Goal: Information Seeking & Learning: Check status

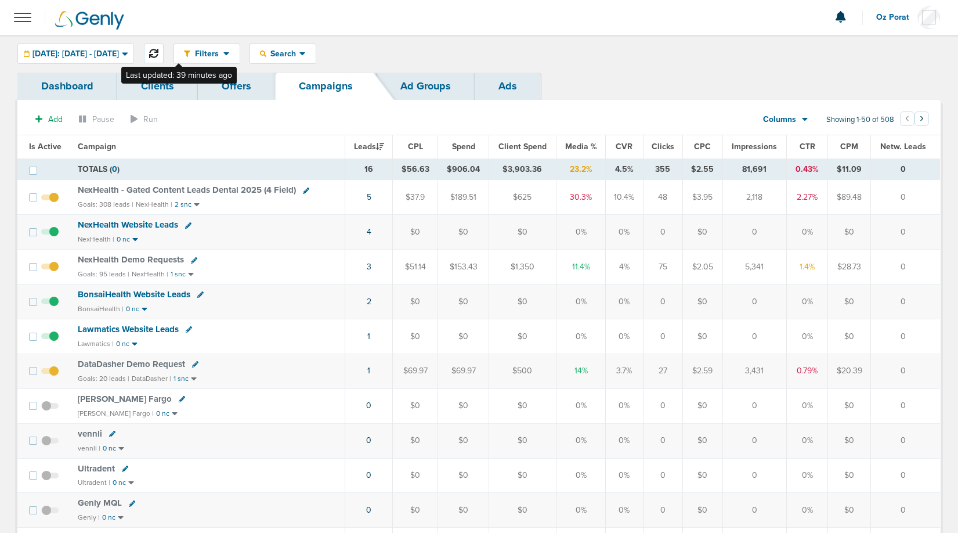
click at [158, 50] on icon at bounding box center [153, 53] width 9 height 9
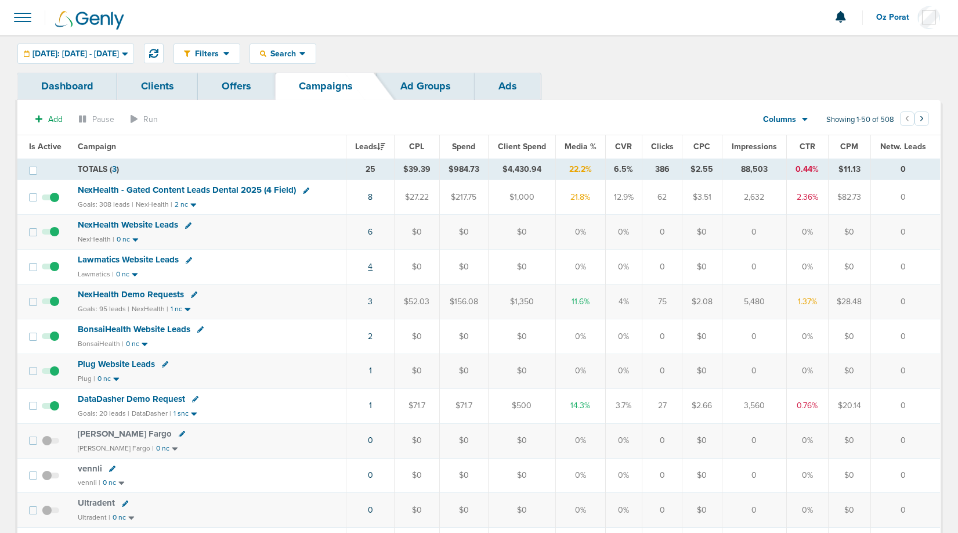
click at [371, 267] on link "4" at bounding box center [370, 267] width 5 height 10
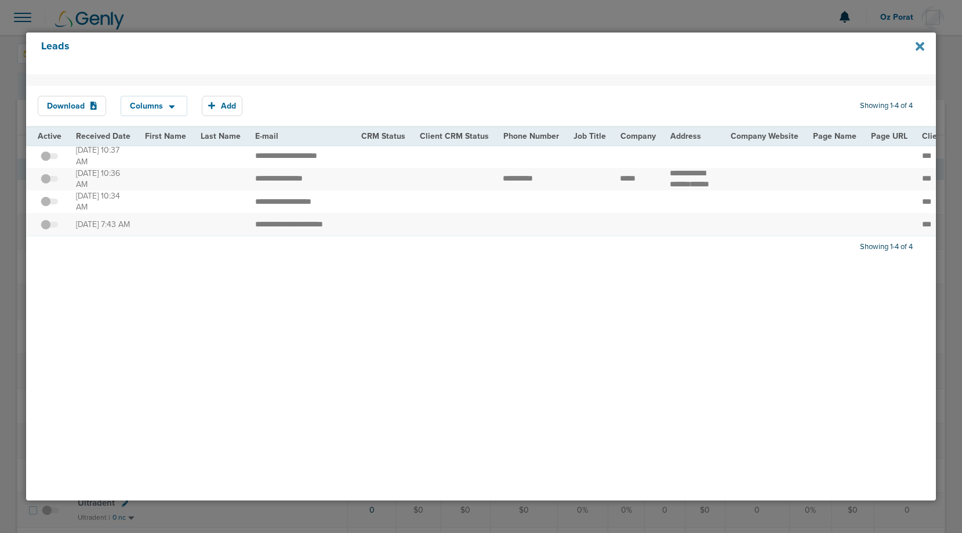
click at [919, 48] on icon at bounding box center [920, 46] width 9 height 9
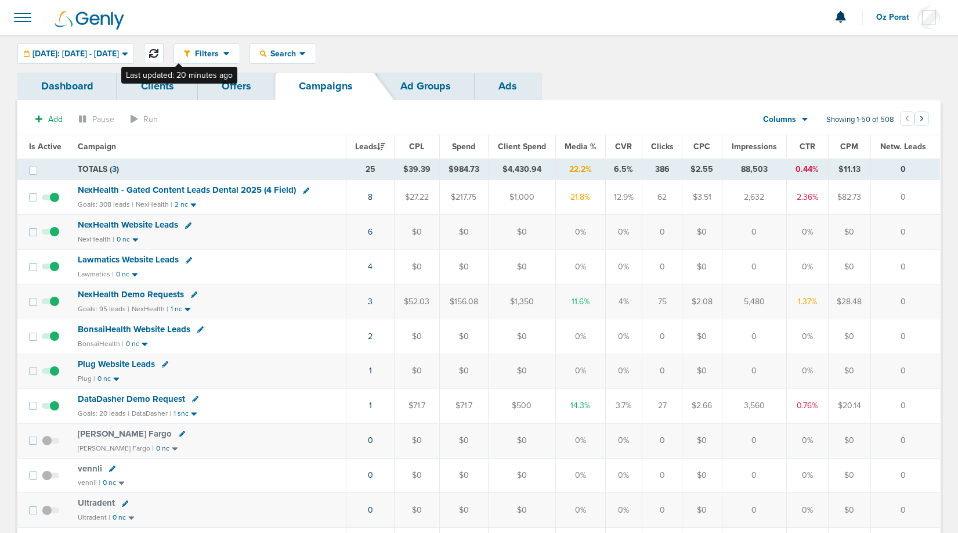
click at [158, 50] on icon at bounding box center [153, 53] width 9 height 9
click at [370, 195] on link "8" at bounding box center [370, 197] width 5 height 10
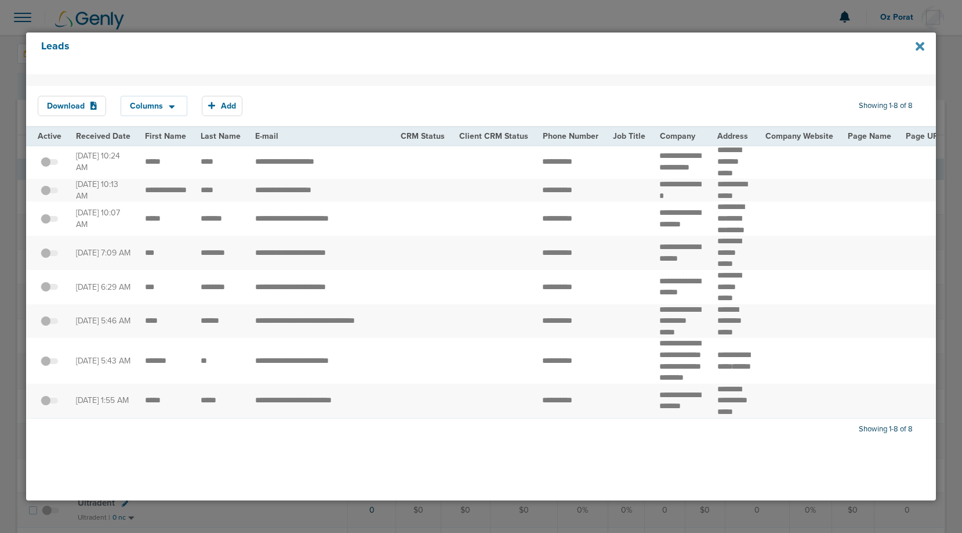
click at [920, 48] on icon at bounding box center [920, 46] width 9 height 13
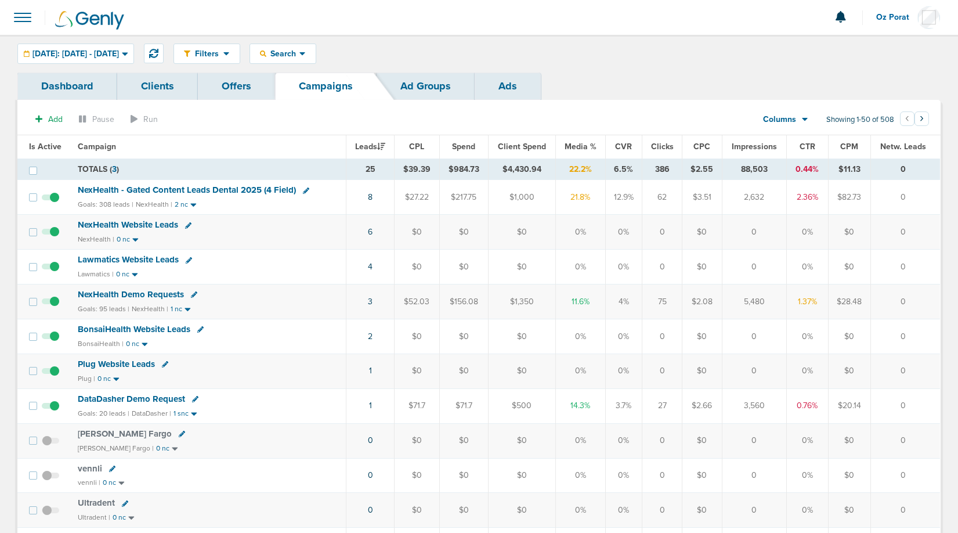
click at [221, 189] on span "NexHealth - Gated Content Leads Dental 2025 (4 Field)" at bounding box center [187, 189] width 218 height 10
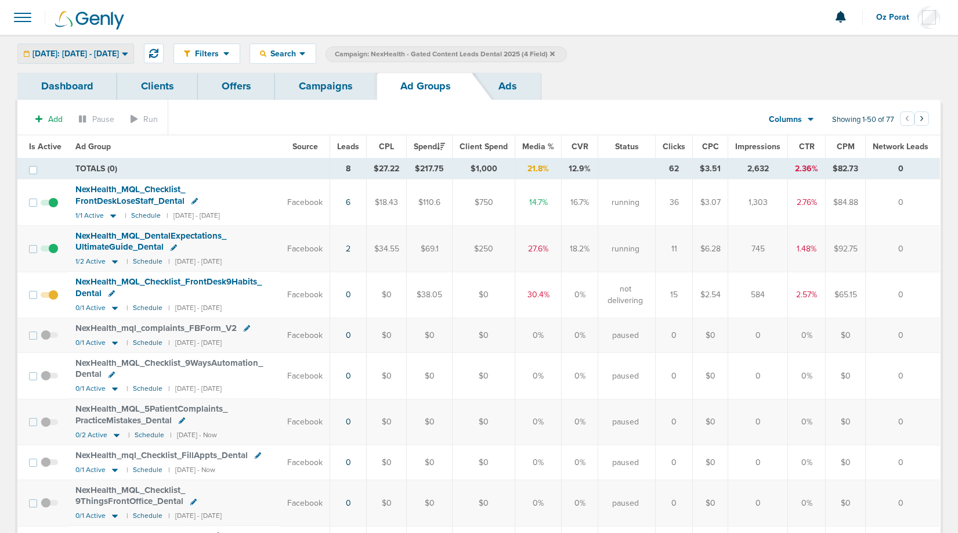
click at [114, 55] on span "[DATE]: [DATE] - [DATE]" at bounding box center [75, 54] width 86 height 8
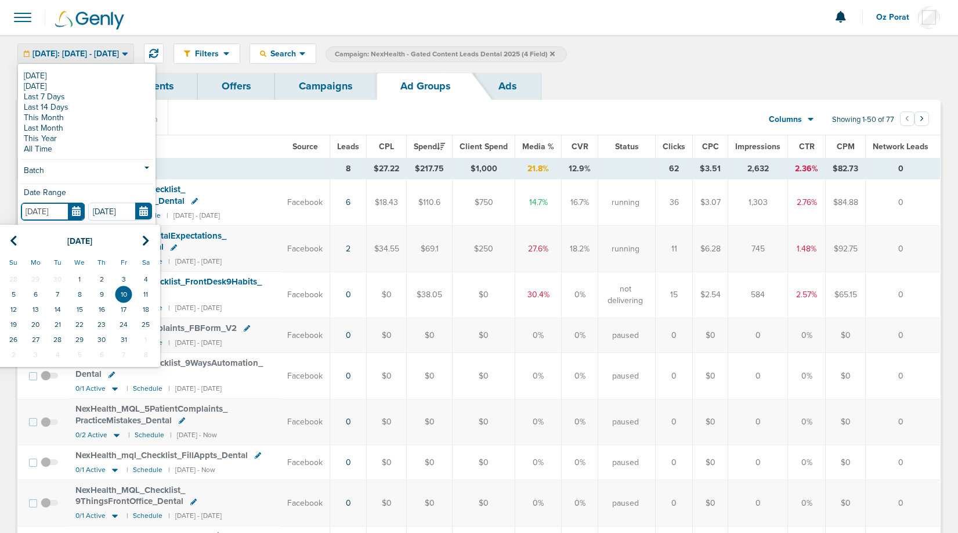
click at [74, 210] on input "[DATE]" at bounding box center [53, 211] width 64 height 18
click at [83, 295] on td "8" at bounding box center [79, 294] width 22 height 15
type input "[DATE]"
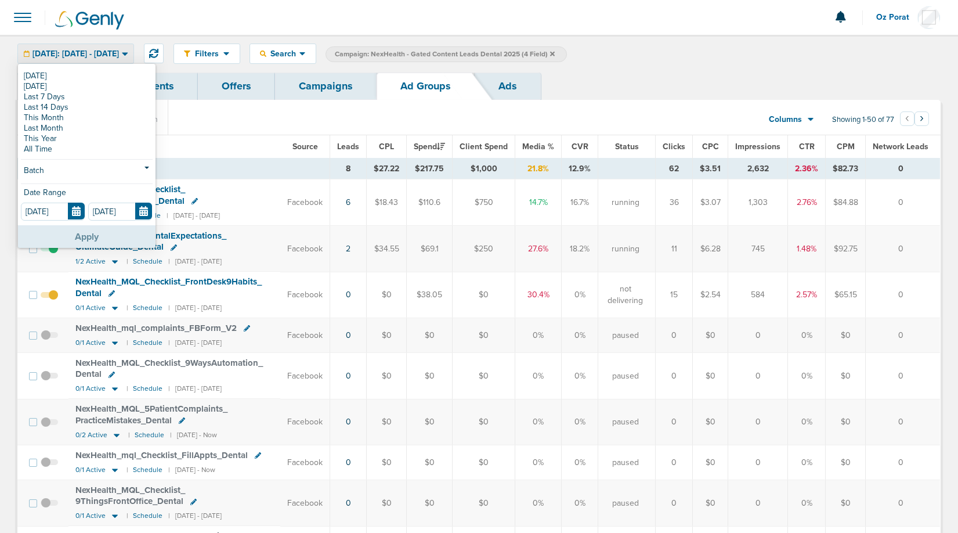
click at [83, 239] on button "Apply" at bounding box center [86, 236] width 137 height 23
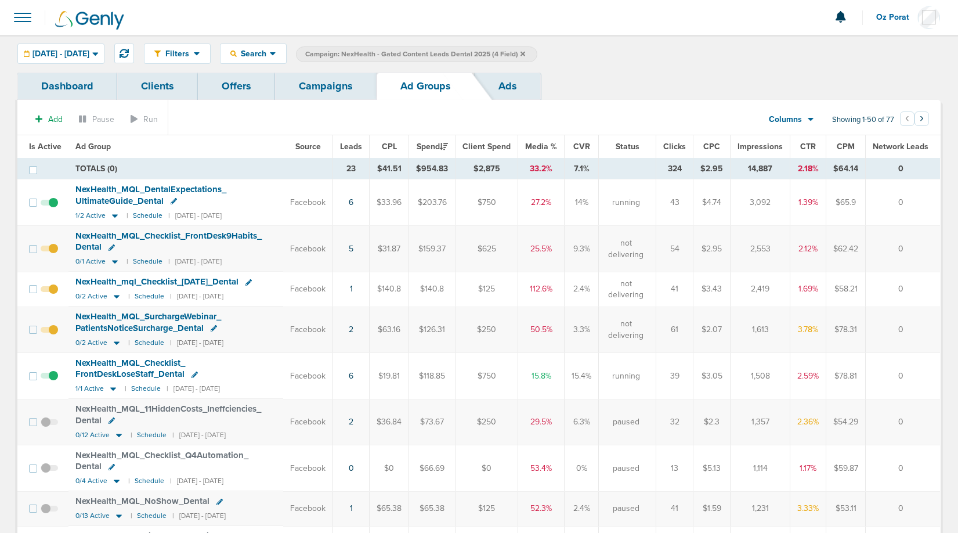
click at [354, 142] on span "Leads" at bounding box center [351, 147] width 22 height 10
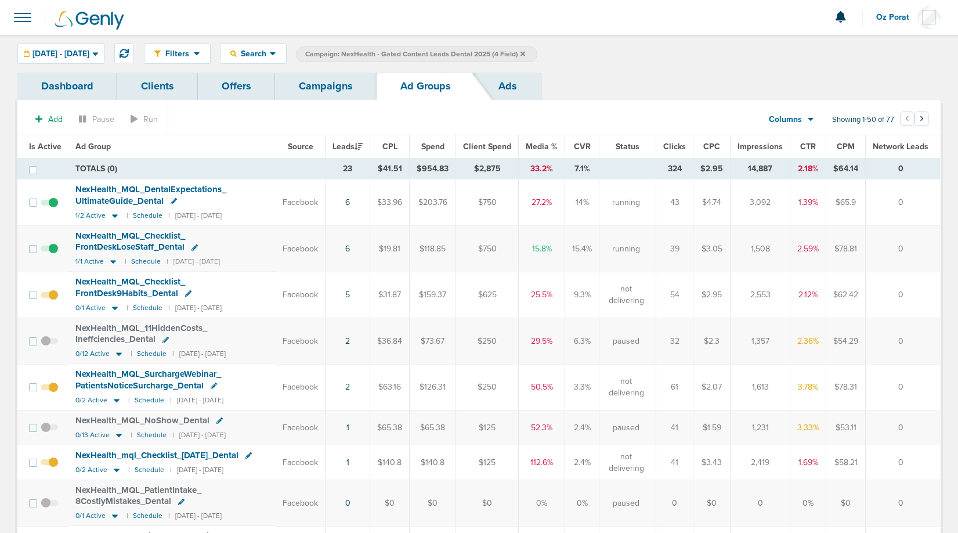
click at [125, 238] on span "NexHealth_ MQL_ Checklist_ FrontDeskLoseStaff_ Dental" at bounding box center [130, 241] width 110 height 22
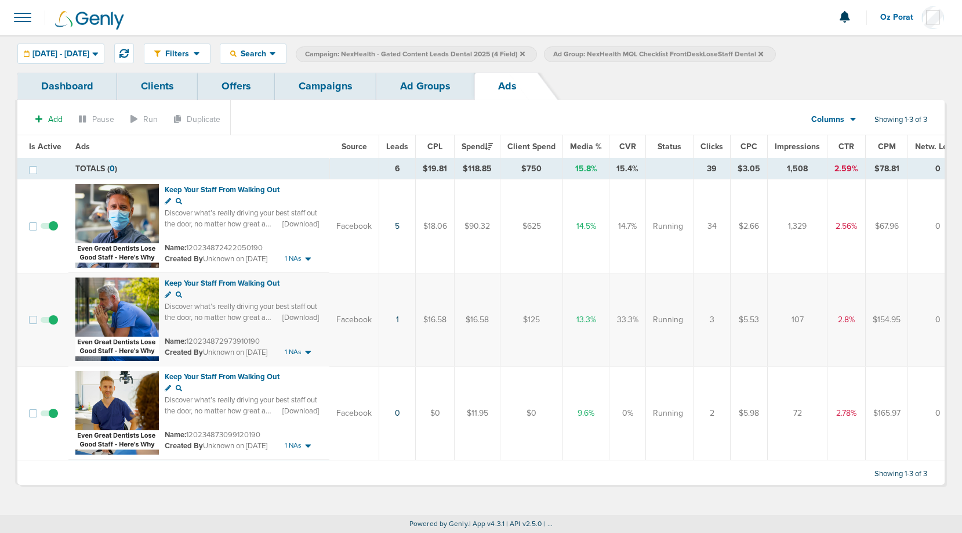
click at [338, 88] on link "Campaigns" at bounding box center [326, 86] width 102 height 27
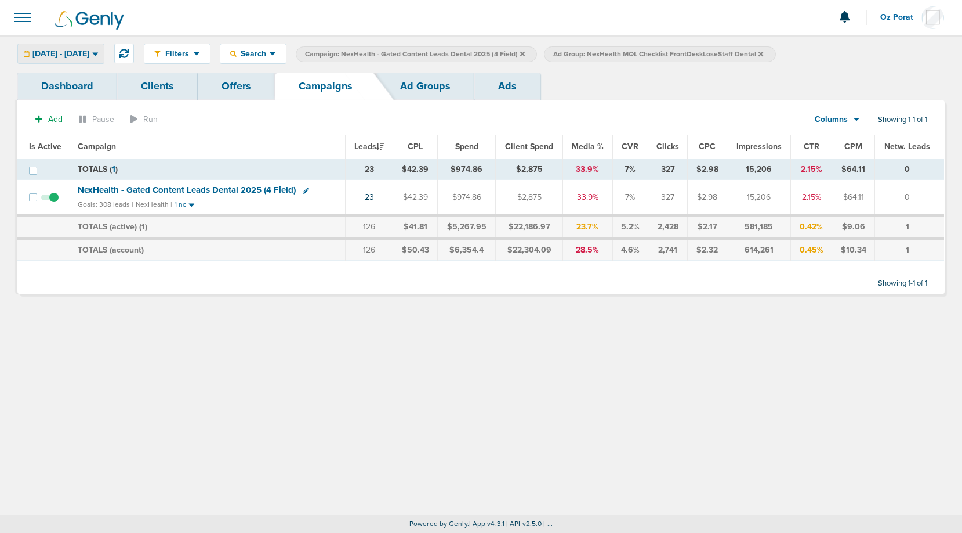
click at [96, 48] on div "[DATE] - [DATE]" at bounding box center [61, 53] width 86 height 19
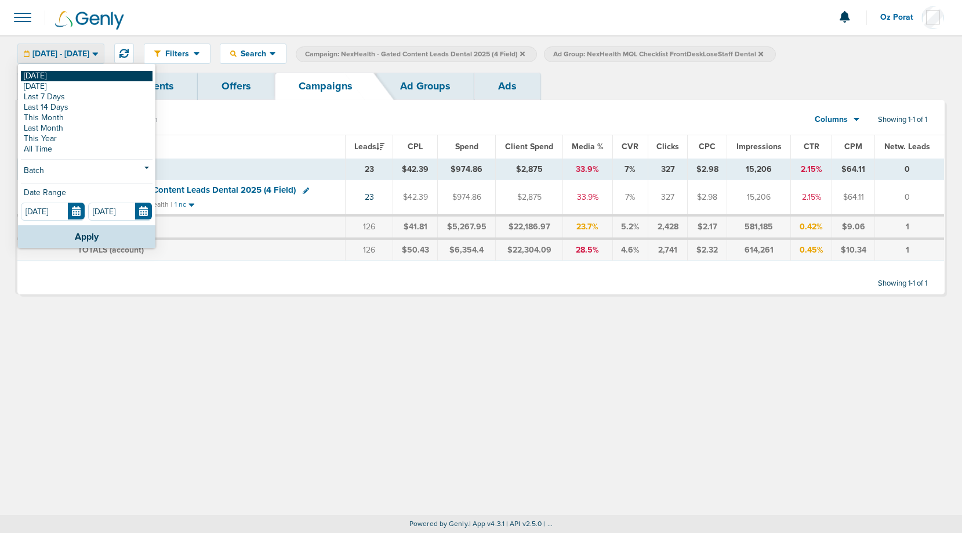
click at [79, 72] on link "[DATE]" at bounding box center [87, 76] width 132 height 10
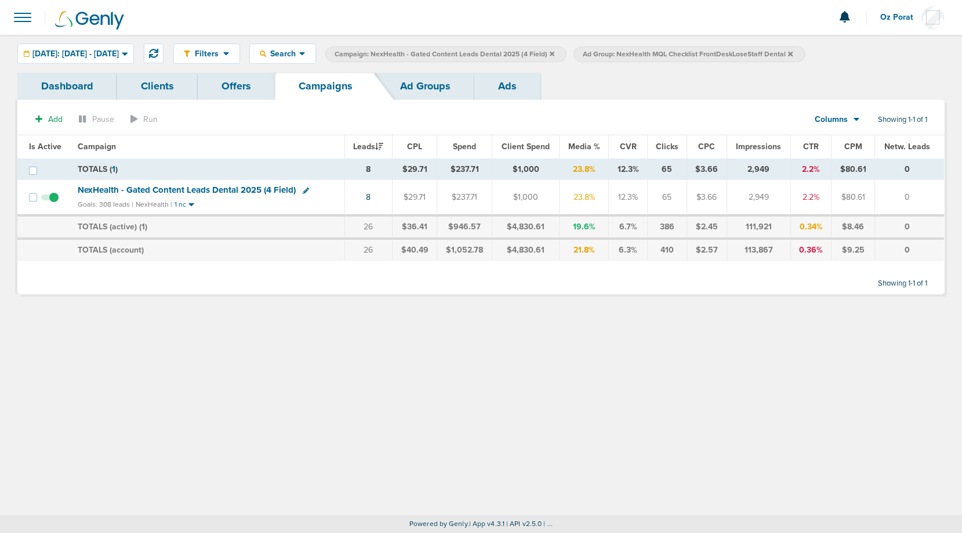
click at [793, 55] on icon at bounding box center [790, 53] width 5 height 5
click at [555, 55] on icon at bounding box center [552, 53] width 5 height 5
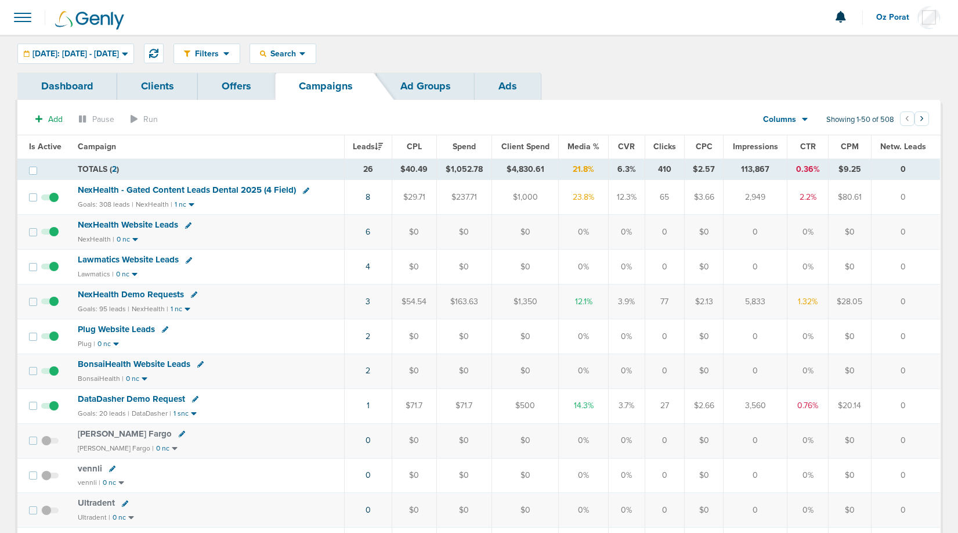
click at [312, 38] on div "Filters Active Only Settings Status Active Inactive Objectives MQL SQL Traffic …" at bounding box center [479, 54] width 958 height 38
click at [299, 53] on span "Search" at bounding box center [282, 54] width 33 height 10
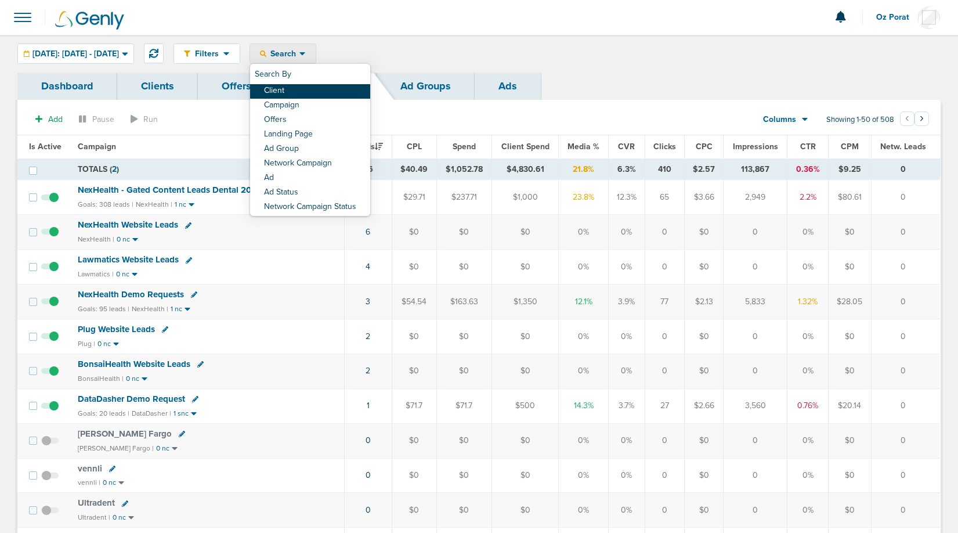
click at [312, 86] on link "Client" at bounding box center [310, 91] width 120 height 15
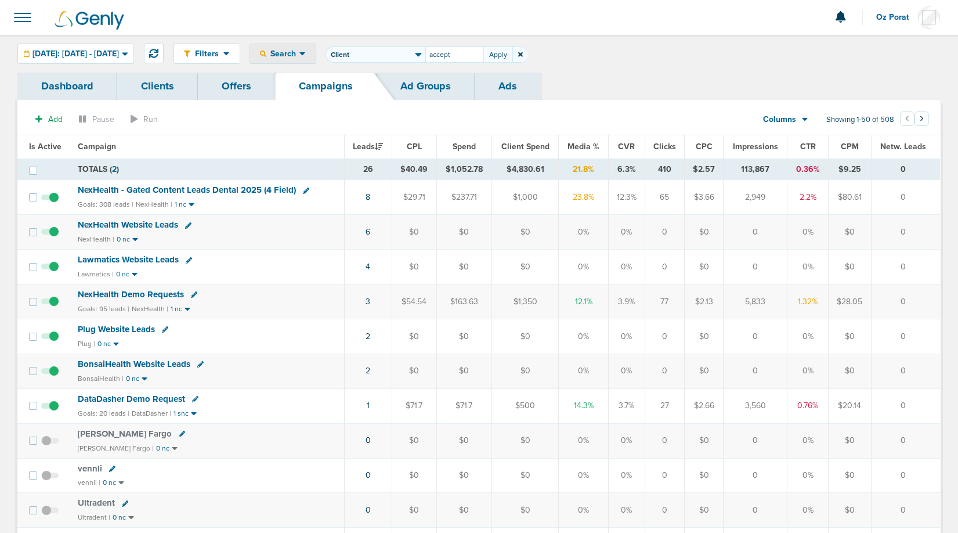
type input "accept"
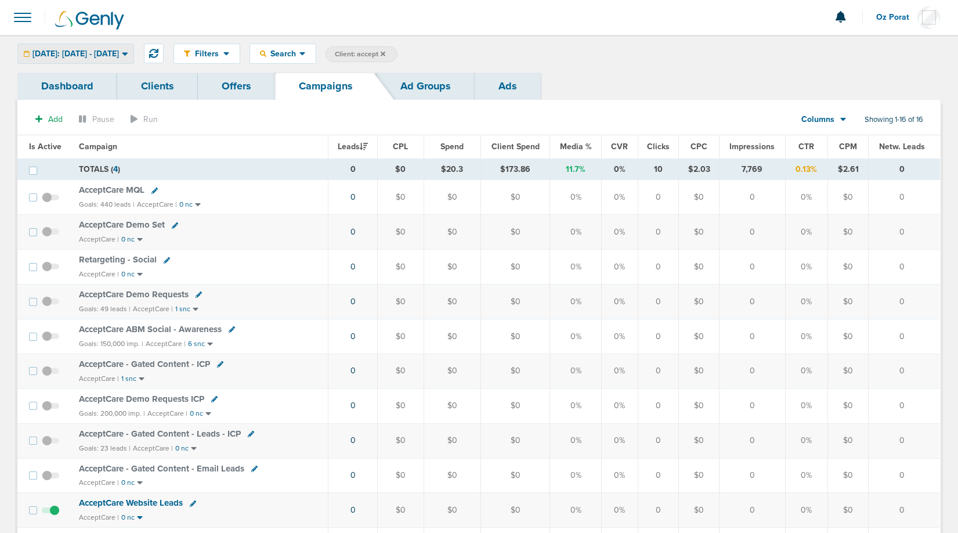
click at [113, 59] on div "[DATE]: [DATE] - [DATE]" at bounding box center [75, 53] width 115 height 19
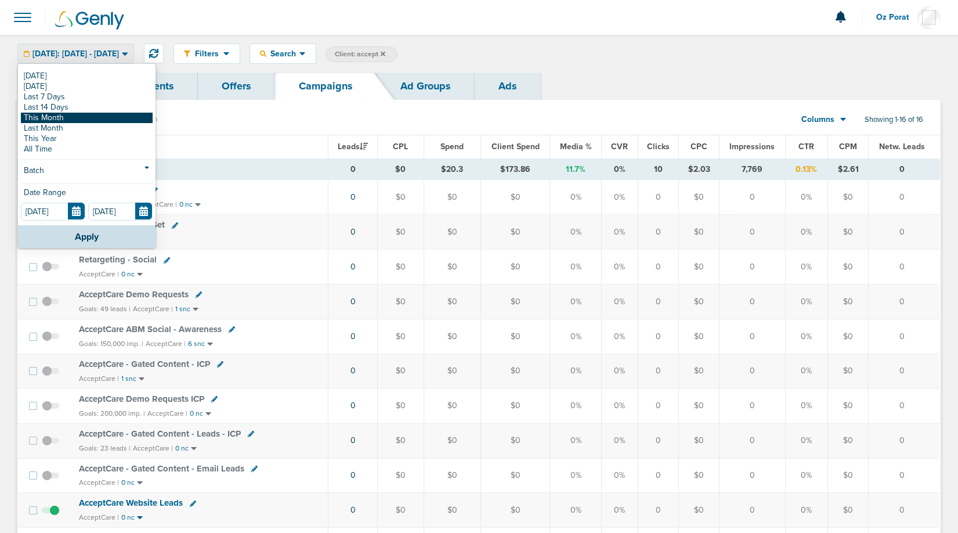
click at [79, 115] on link "This Month" at bounding box center [87, 118] width 132 height 10
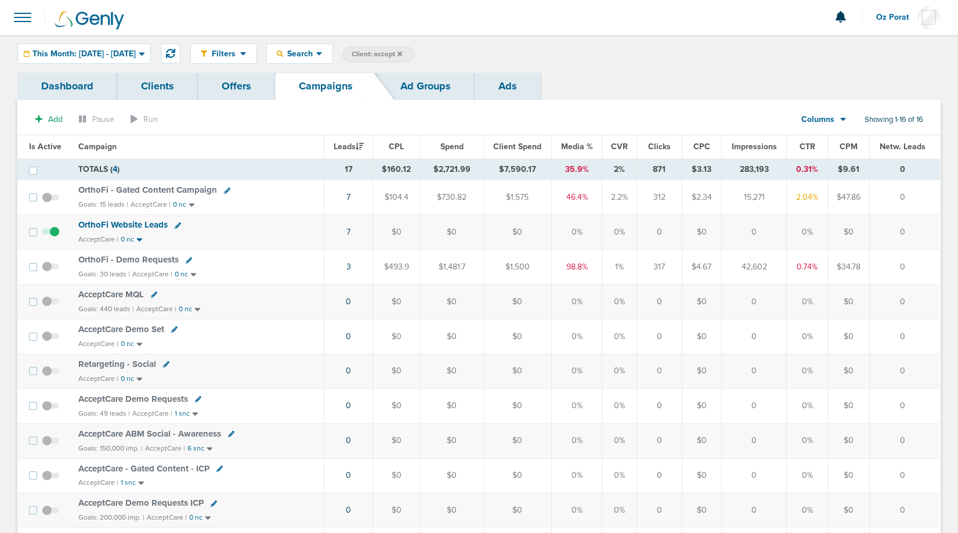
click at [455, 144] on span "Spend" at bounding box center [451, 147] width 23 height 10
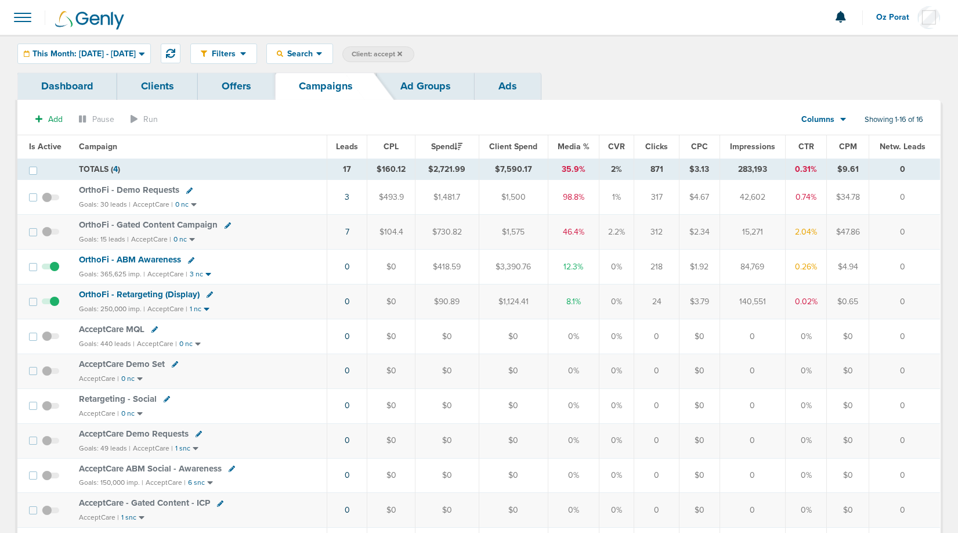
click at [143, 258] on span "OrthoFi - ABM Awareness" at bounding box center [130, 259] width 102 height 10
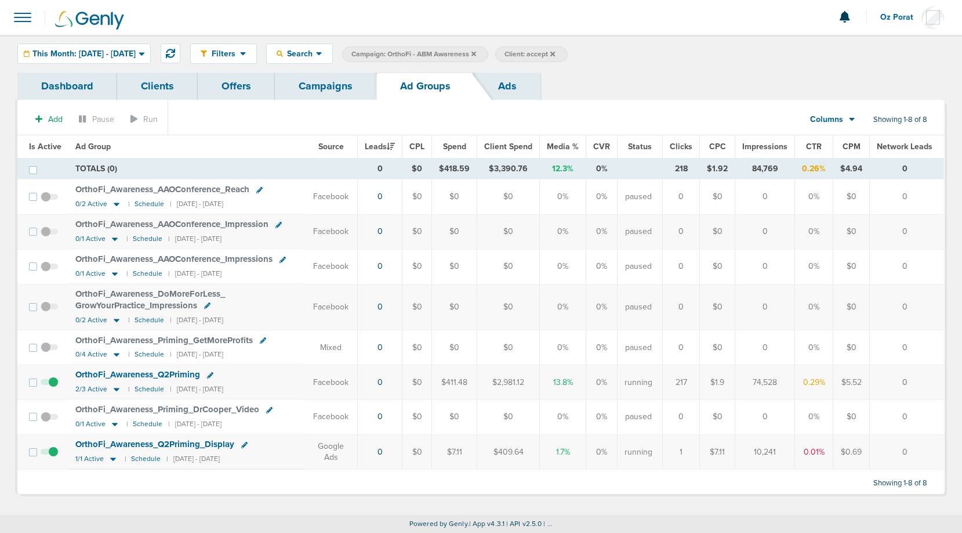
click at [515, 94] on link "Ads" at bounding box center [508, 86] width 66 height 27
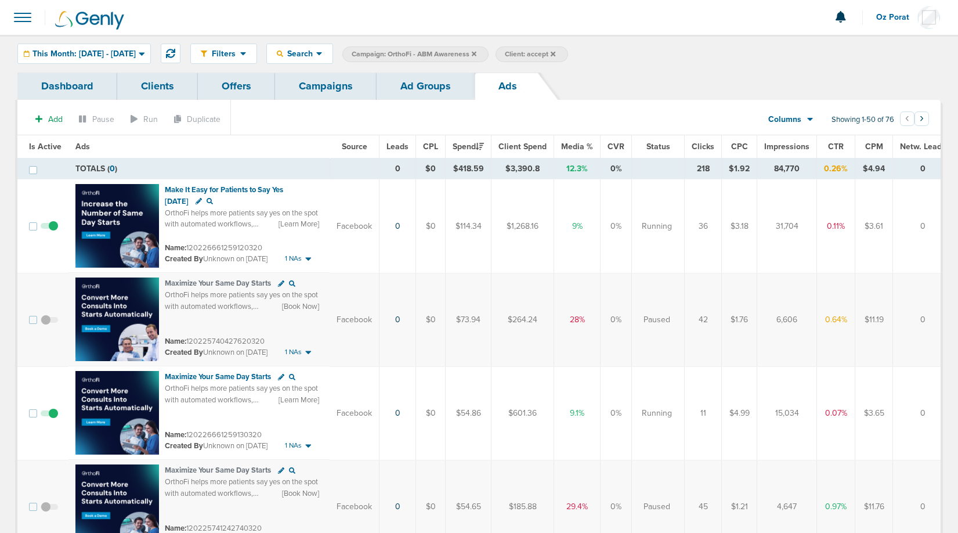
click at [778, 147] on span "Impressions" at bounding box center [786, 147] width 45 height 10
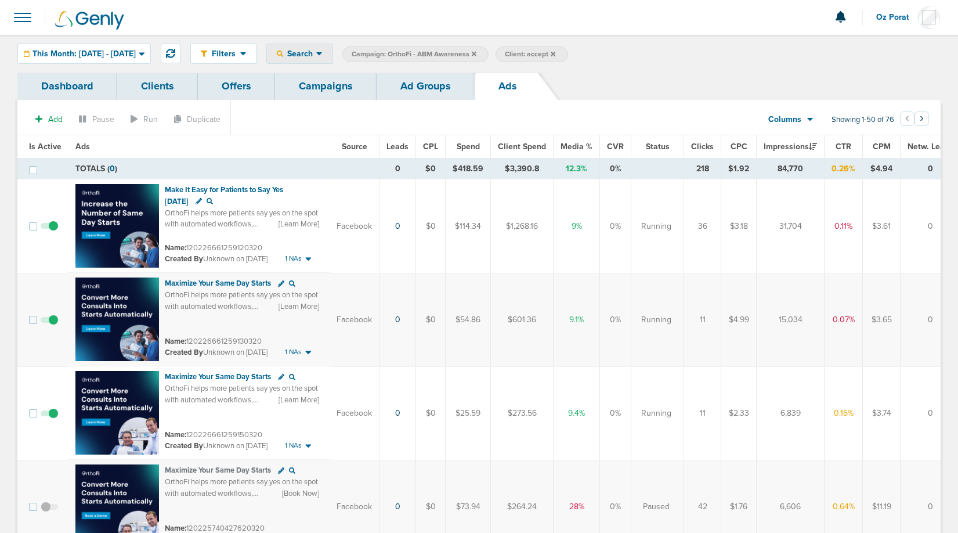
click at [322, 53] on icon at bounding box center [319, 53] width 6 height 3
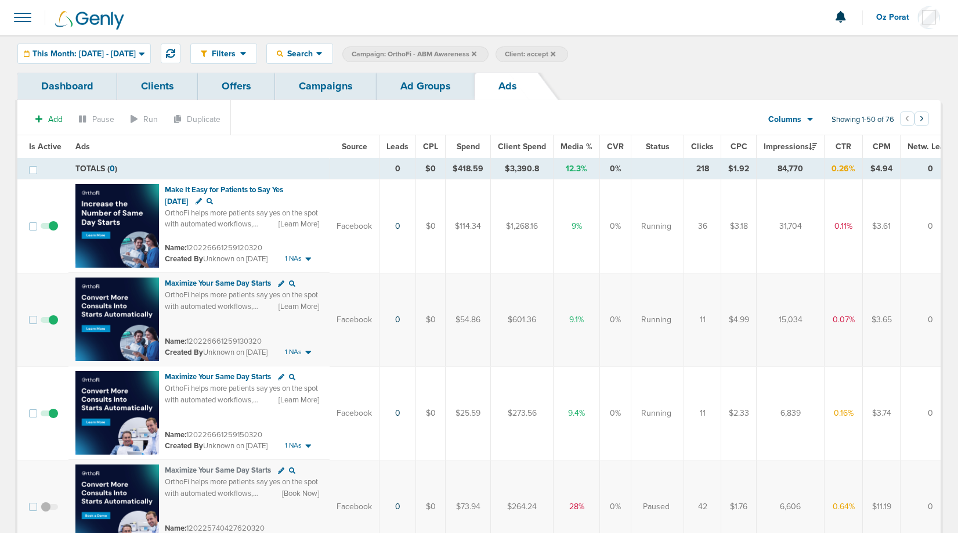
click at [304, 89] on link "Campaigns" at bounding box center [326, 86] width 102 height 27
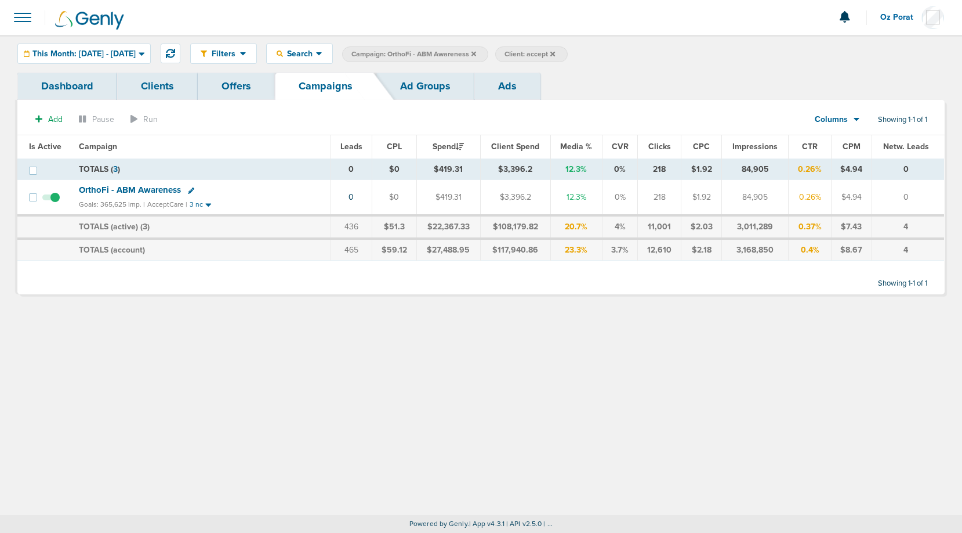
click at [476, 54] on icon at bounding box center [474, 53] width 5 height 7
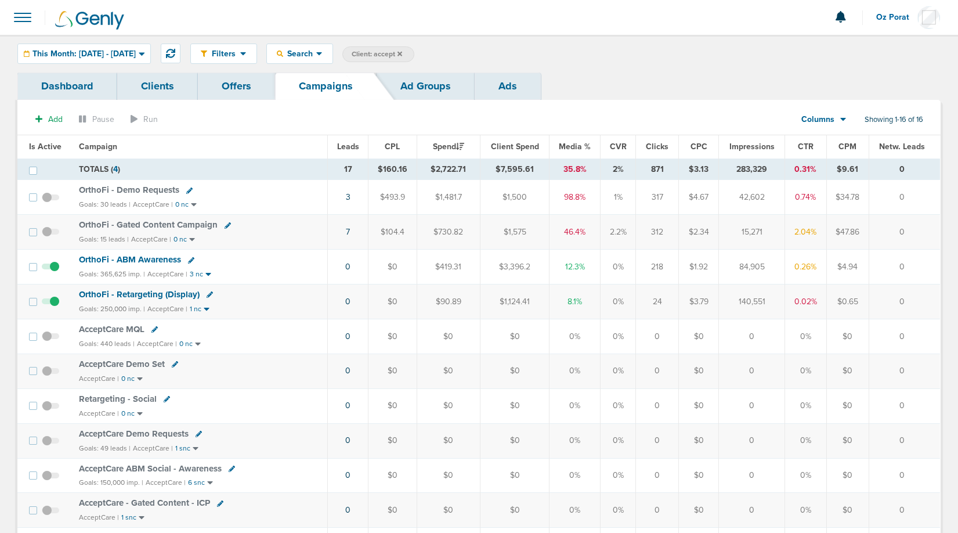
click at [103, 187] on span "OrthoFi - Demo Requests" at bounding box center [129, 189] width 100 height 10
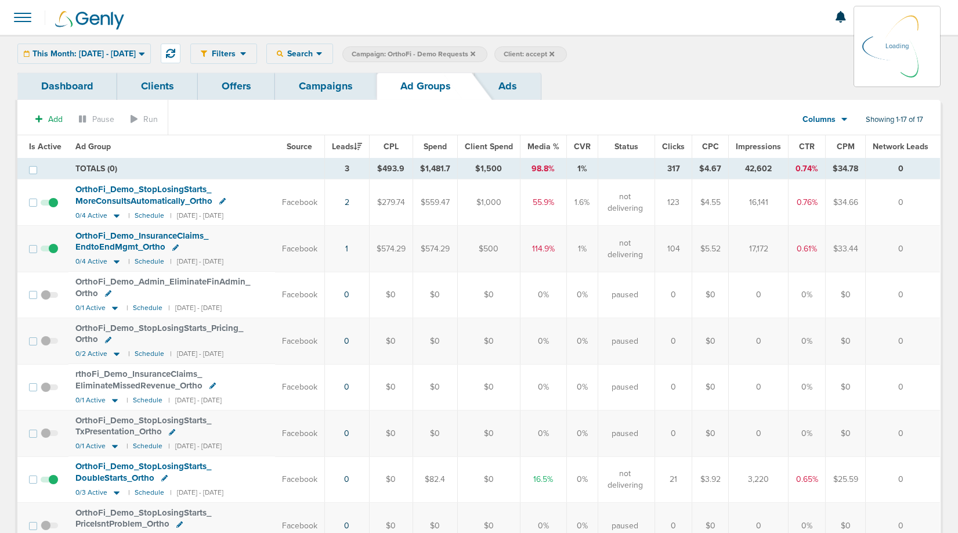
click at [510, 91] on link "Ads" at bounding box center [508, 86] width 66 height 27
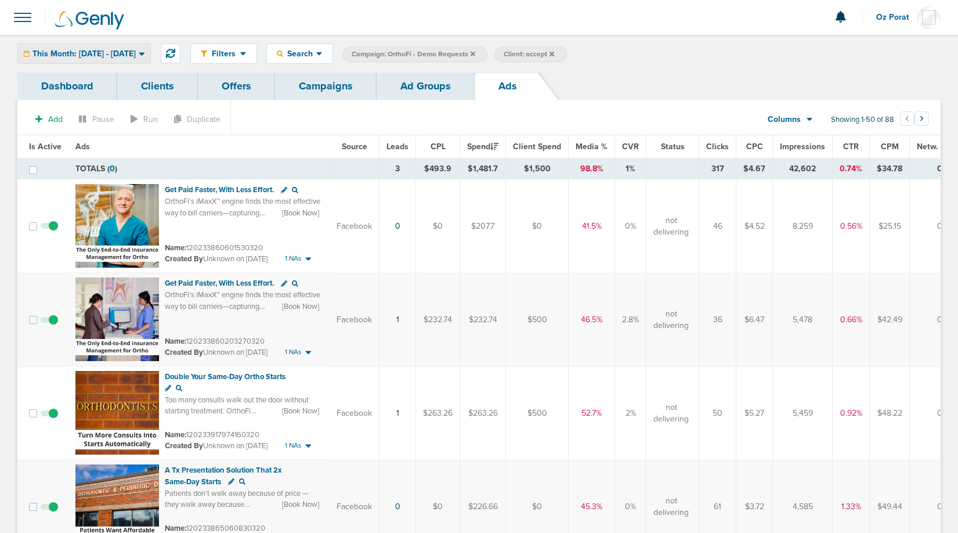
click at [129, 46] on div "This Month: [DATE] - [DATE]" at bounding box center [84, 53] width 132 height 19
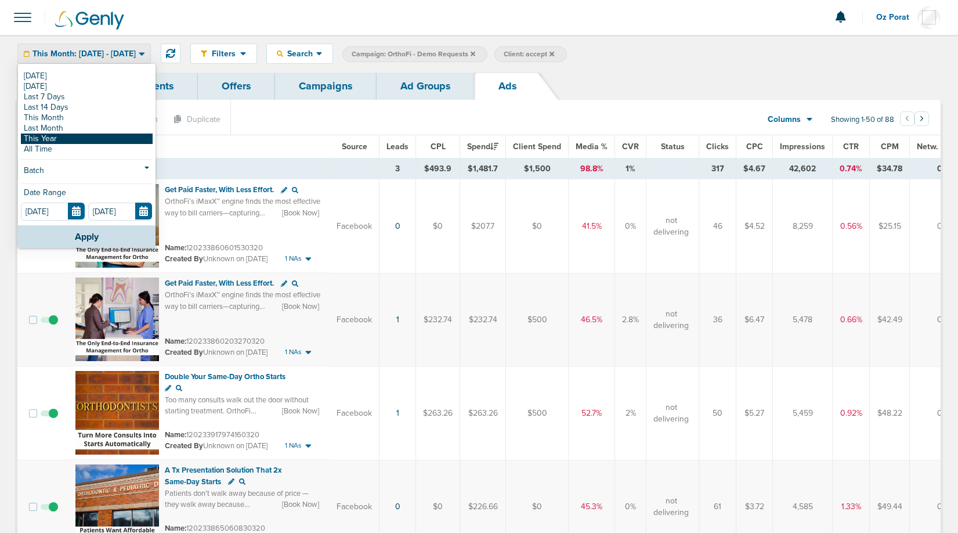
click at [78, 135] on link "This Year" at bounding box center [87, 138] width 132 height 10
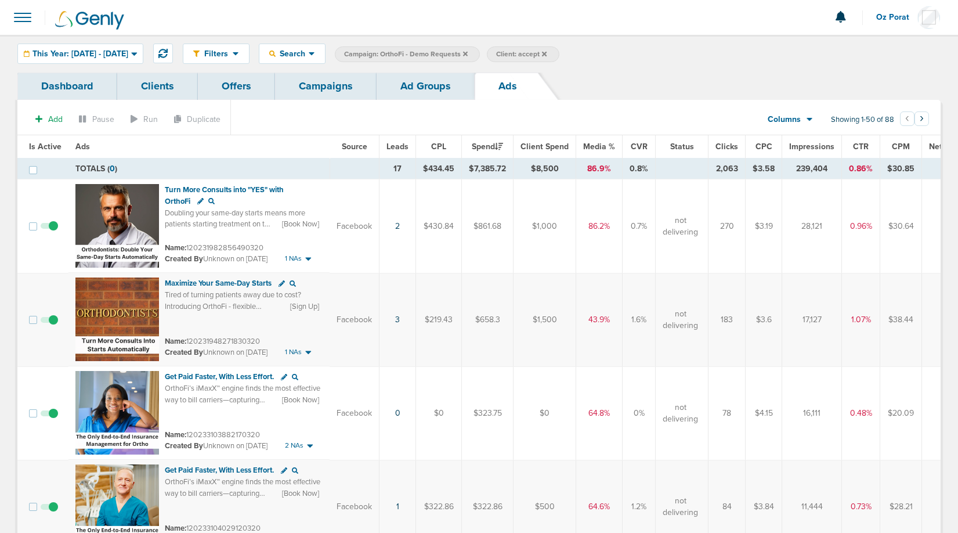
click at [399, 146] on span "Leads" at bounding box center [397, 147] width 22 height 10
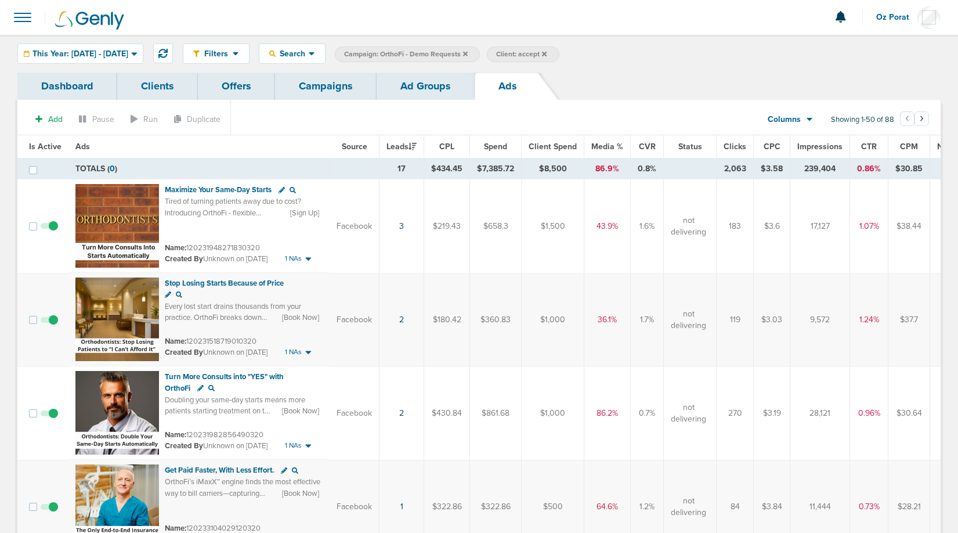
click at [322, 88] on link "Campaigns" at bounding box center [326, 86] width 102 height 27
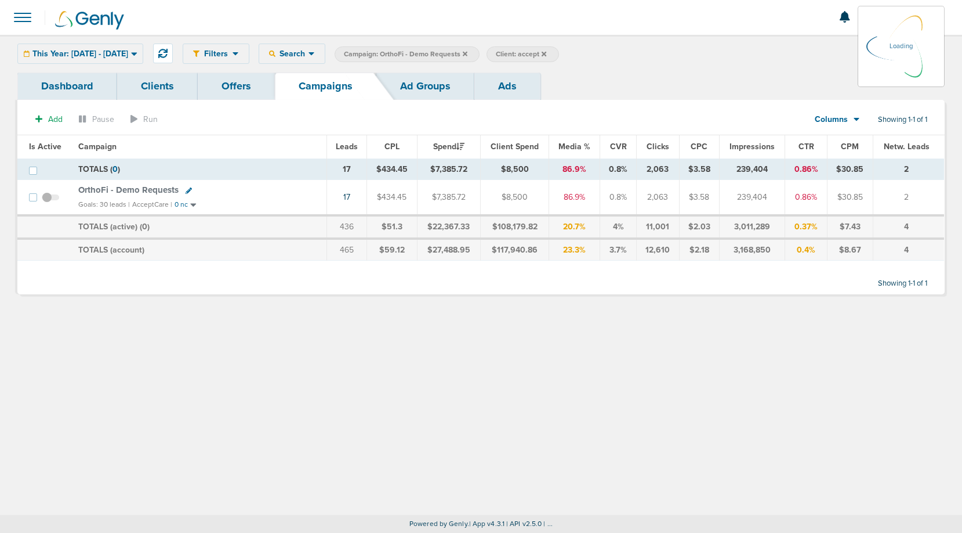
click at [121, 54] on div "This Year: [DATE] - [DATE] [DATE] [DATE] Last 7 Days Last 14 Days This Month La…" at bounding box center [80, 54] width 126 height 20
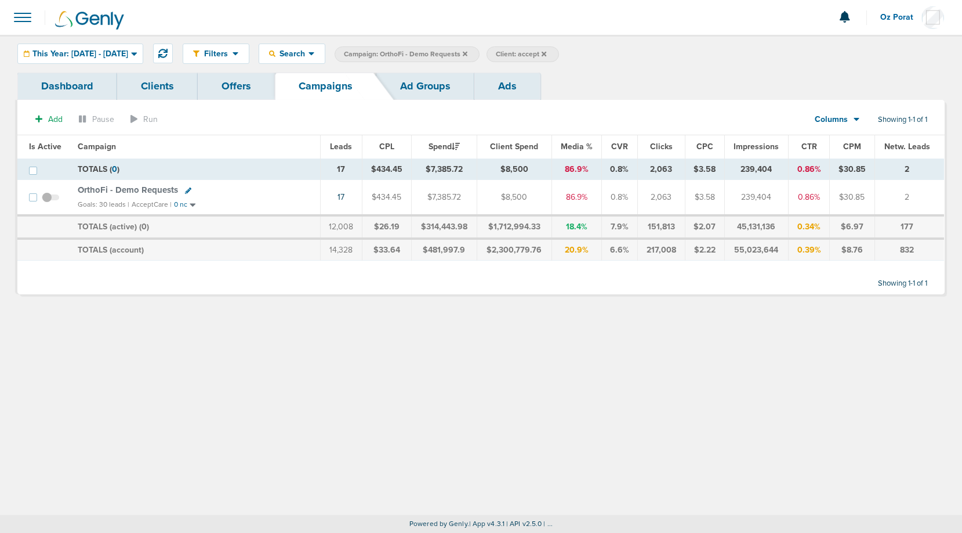
click at [121, 52] on span "This Year: [DATE] - [DATE]" at bounding box center [80, 54] width 96 height 8
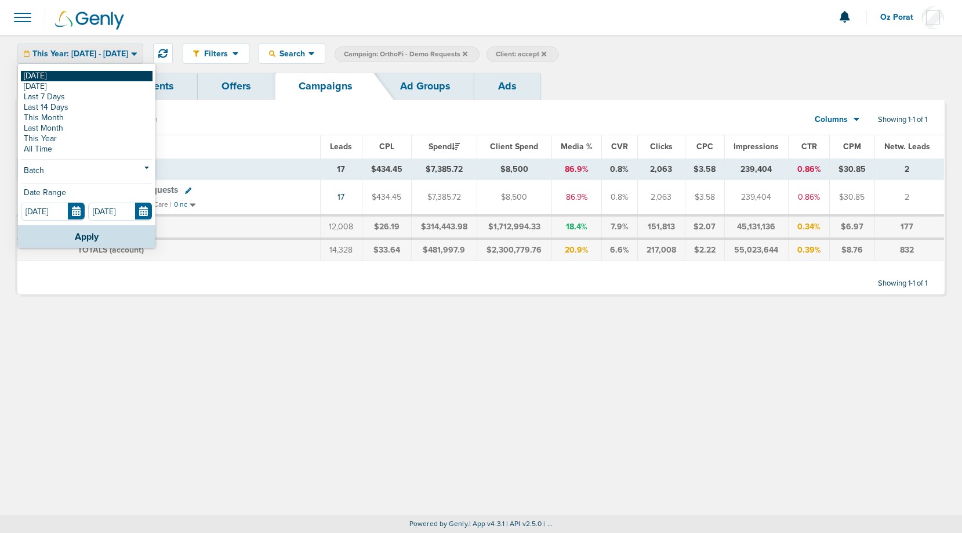
click at [97, 75] on link "[DATE]" at bounding box center [87, 76] width 132 height 10
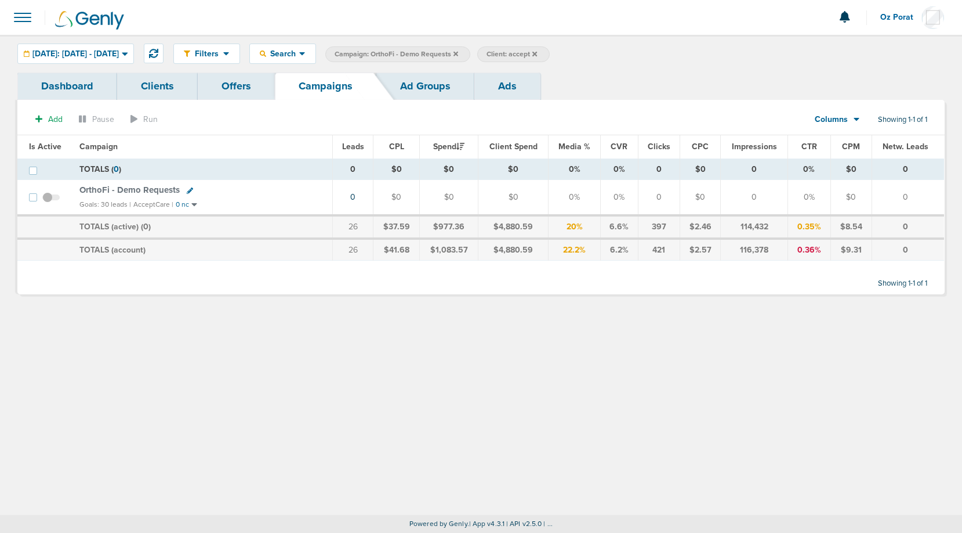
click at [458, 53] on icon at bounding box center [456, 53] width 5 height 5
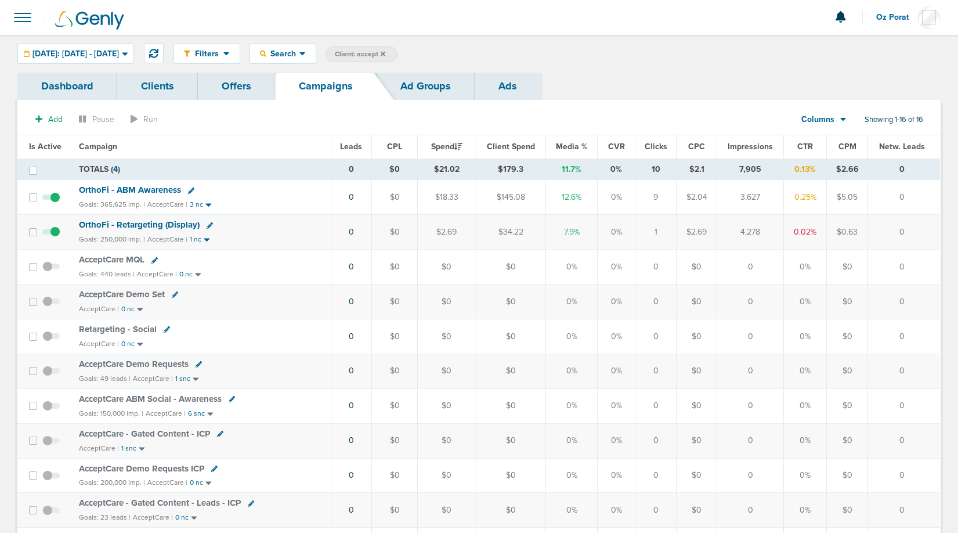
click at [385, 54] on icon at bounding box center [383, 53] width 5 height 7
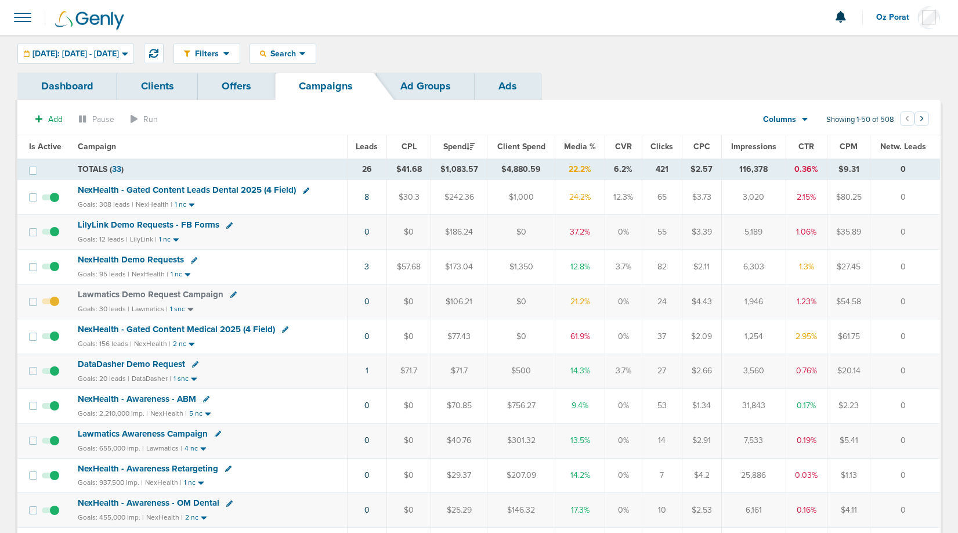
click at [364, 144] on span "Leads" at bounding box center [367, 147] width 22 height 10
